Goal: Task Accomplishment & Management: Use online tool/utility

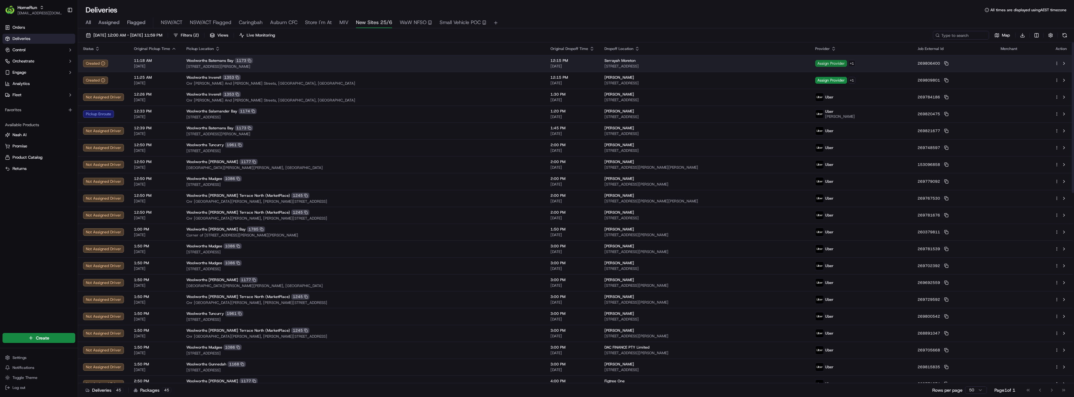
click at [815, 66] on span "Assign Provider" at bounding box center [831, 63] width 32 height 7
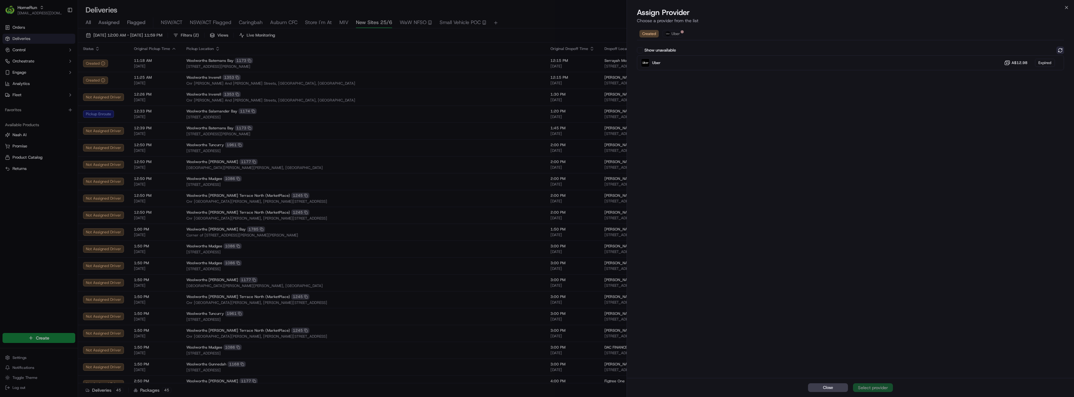
click at [1059, 51] on button at bounding box center [1059, 50] width 7 height 7
click at [873, 61] on div "Uber Dropoff ETA 48 minutes A$12.98" at bounding box center [850, 62] width 427 height 15
click at [885, 387] on div "Assign Provider" at bounding box center [872, 387] width 31 height 6
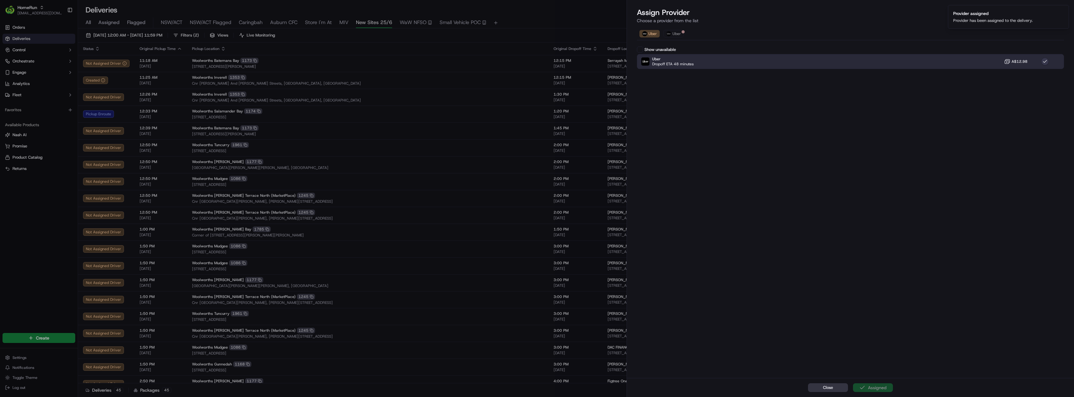
click at [835, 389] on button "Close" at bounding box center [828, 387] width 40 height 9
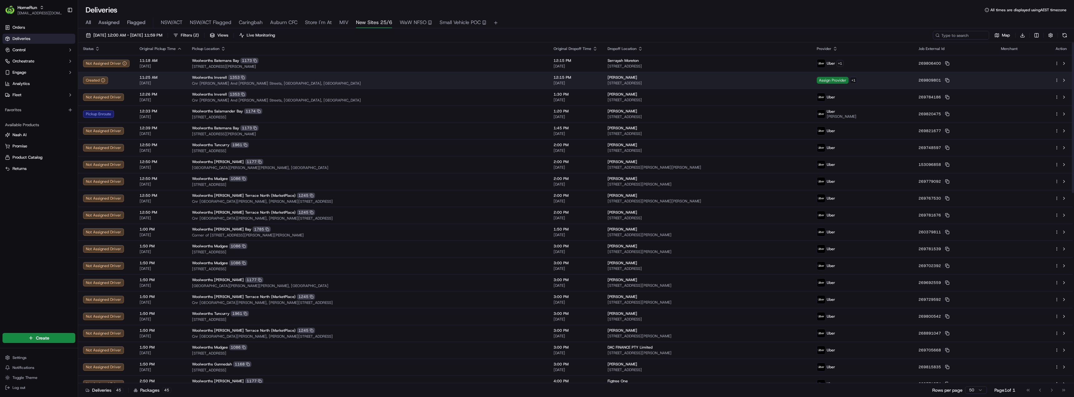
click at [836, 80] on span "Assign Provider" at bounding box center [832, 80] width 32 height 7
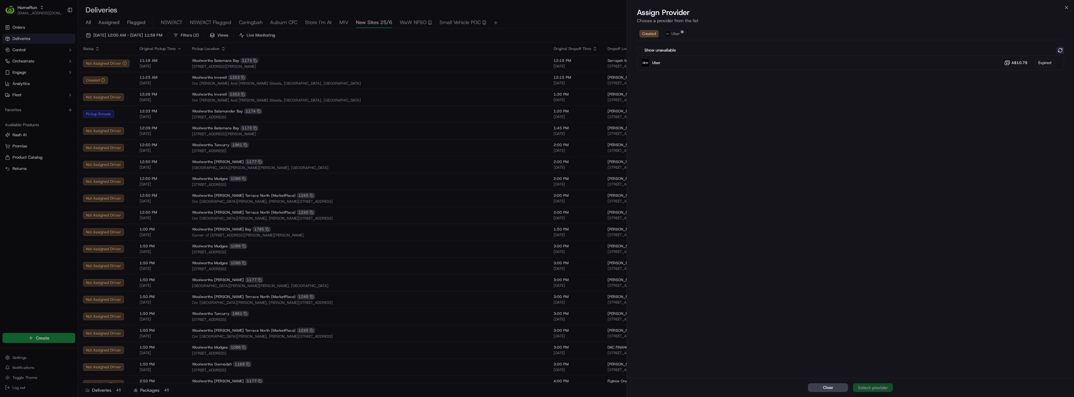
click at [1059, 50] on button at bounding box center [1059, 50] width 7 height 7
click at [875, 64] on div "Uber Dropoff ETA 54 minutes A$10.78" at bounding box center [850, 62] width 427 height 15
click at [865, 392] on div "Close Assign Provider" at bounding box center [850, 387] width 447 height 19
click at [864, 389] on div "Assign Provider" at bounding box center [872, 387] width 31 height 6
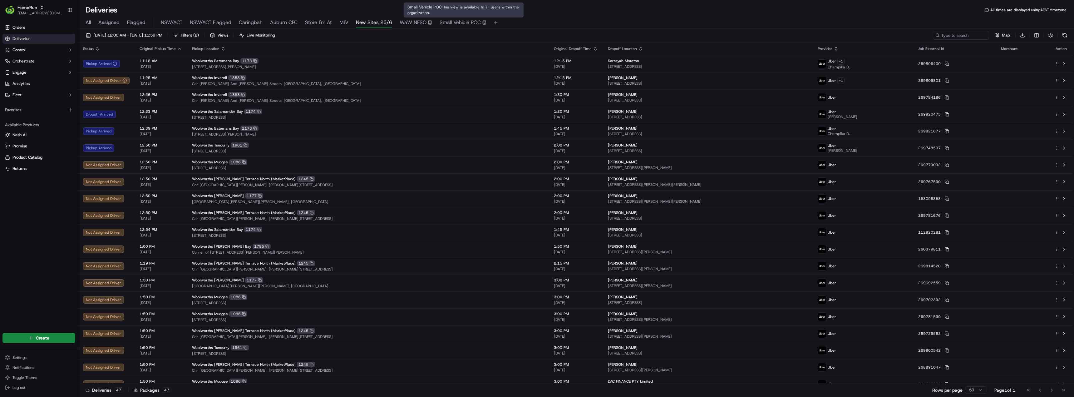
click at [461, 24] on span "Small Vehicle POC" at bounding box center [459, 22] width 41 height 7
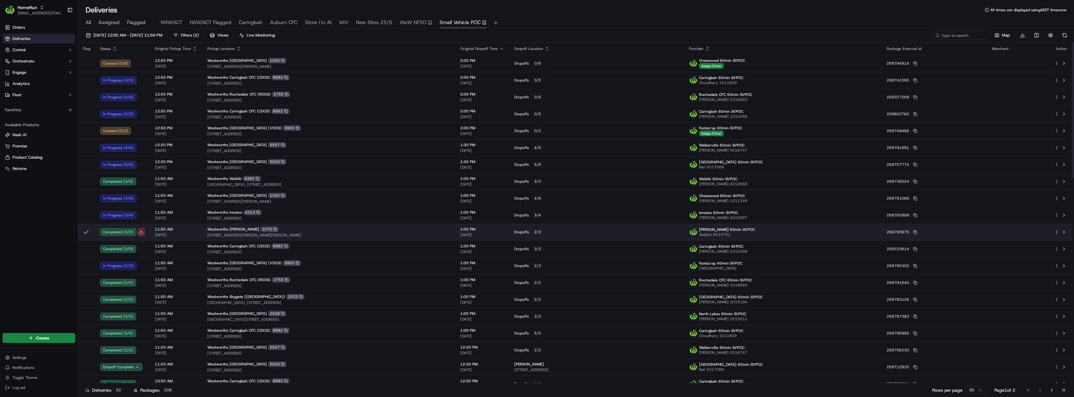
click at [282, 233] on span "[STREET_ADDRESS][PERSON_NAME][PERSON_NAME]" at bounding box center [328, 235] width 243 height 5
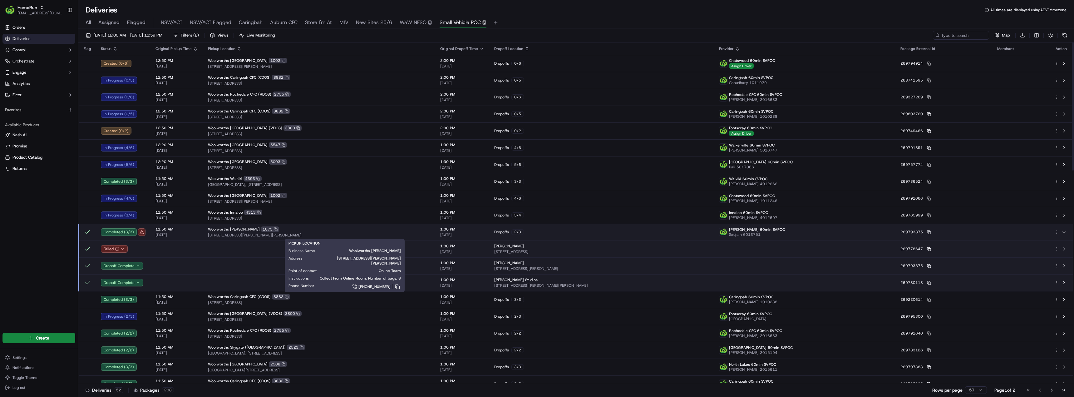
click at [306, 230] on div "[PERSON_NAME] 1073" at bounding box center [319, 229] width 222 height 6
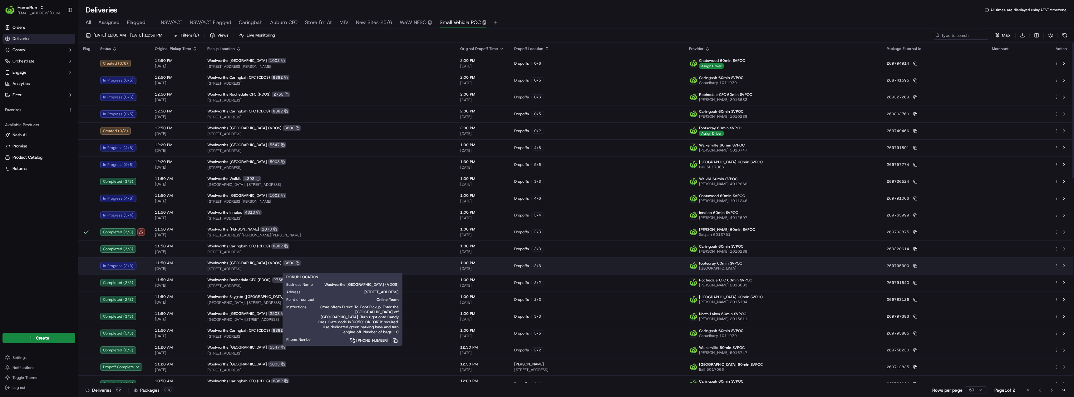
click at [309, 267] on span "[STREET_ADDRESS]" at bounding box center [328, 268] width 243 height 5
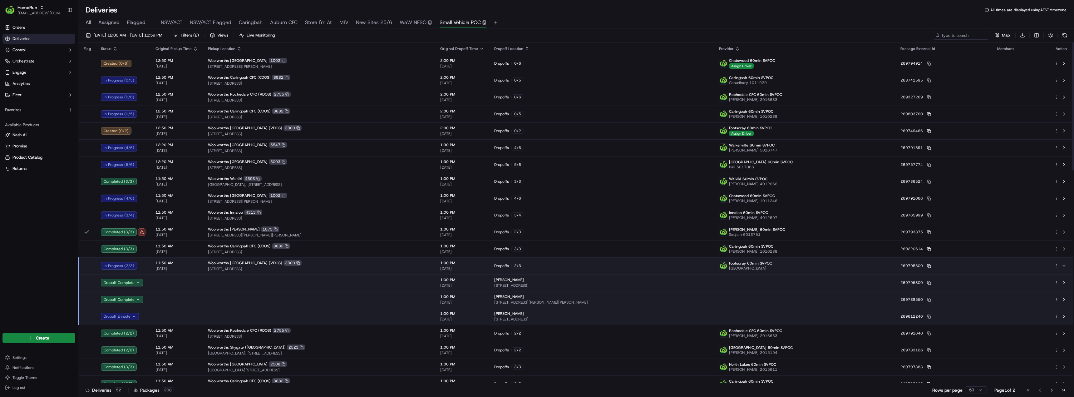
click at [309, 267] on span "[STREET_ADDRESS]" at bounding box center [319, 268] width 222 height 5
